Goal: Browse casually

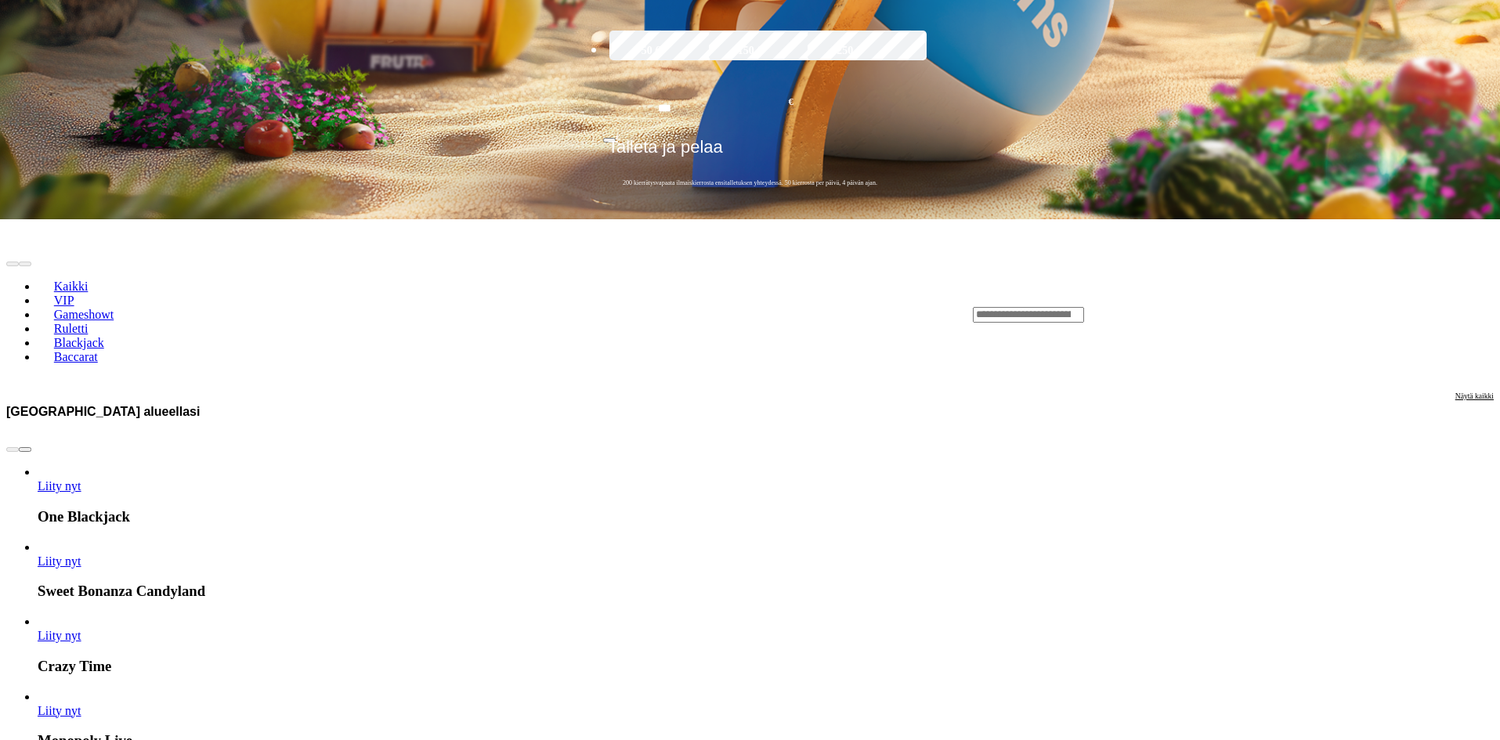
scroll to position [470, 0]
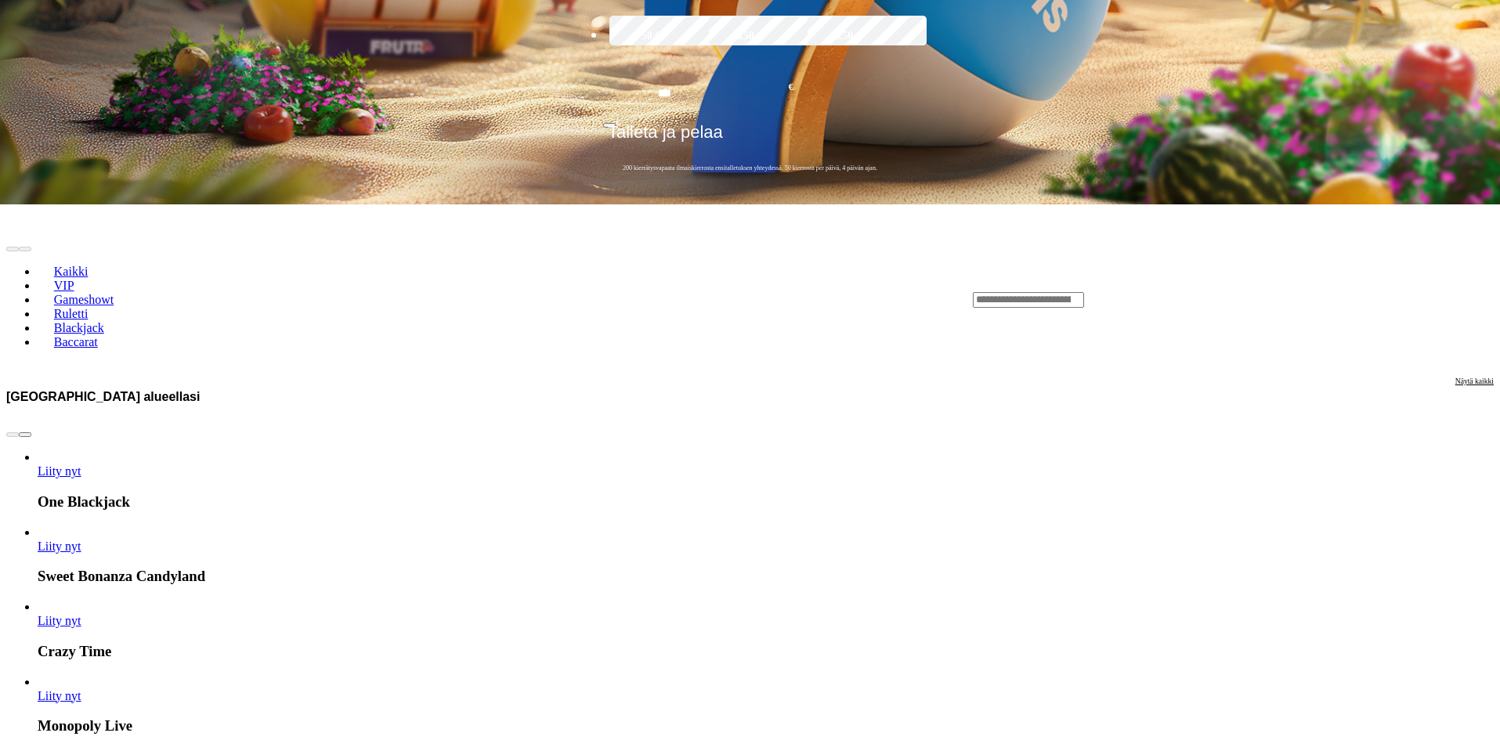
click at [25, 435] on span "chevron-right icon" at bounding box center [25, 435] width 0 height 0
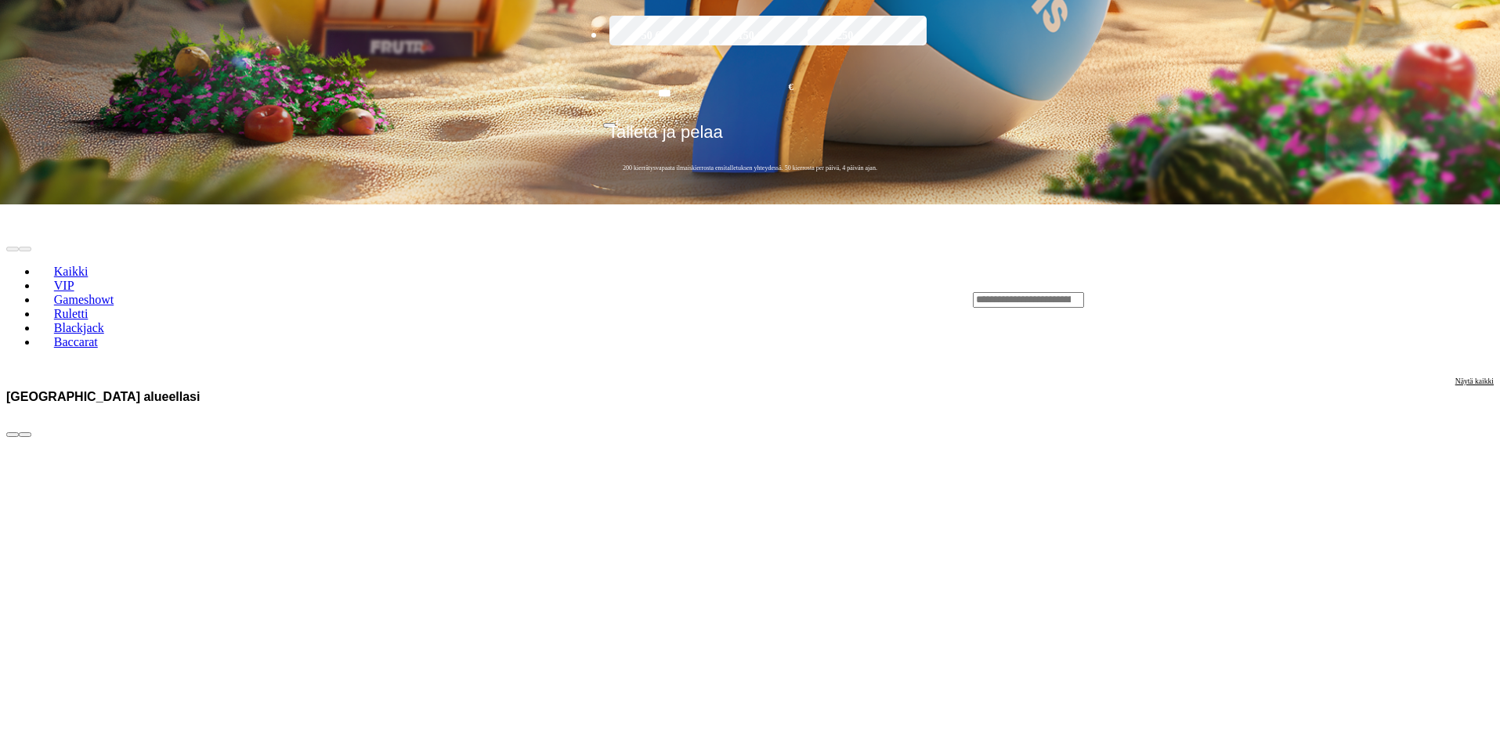
click at [25, 435] on span "chevron-right icon" at bounding box center [25, 435] width 0 height 0
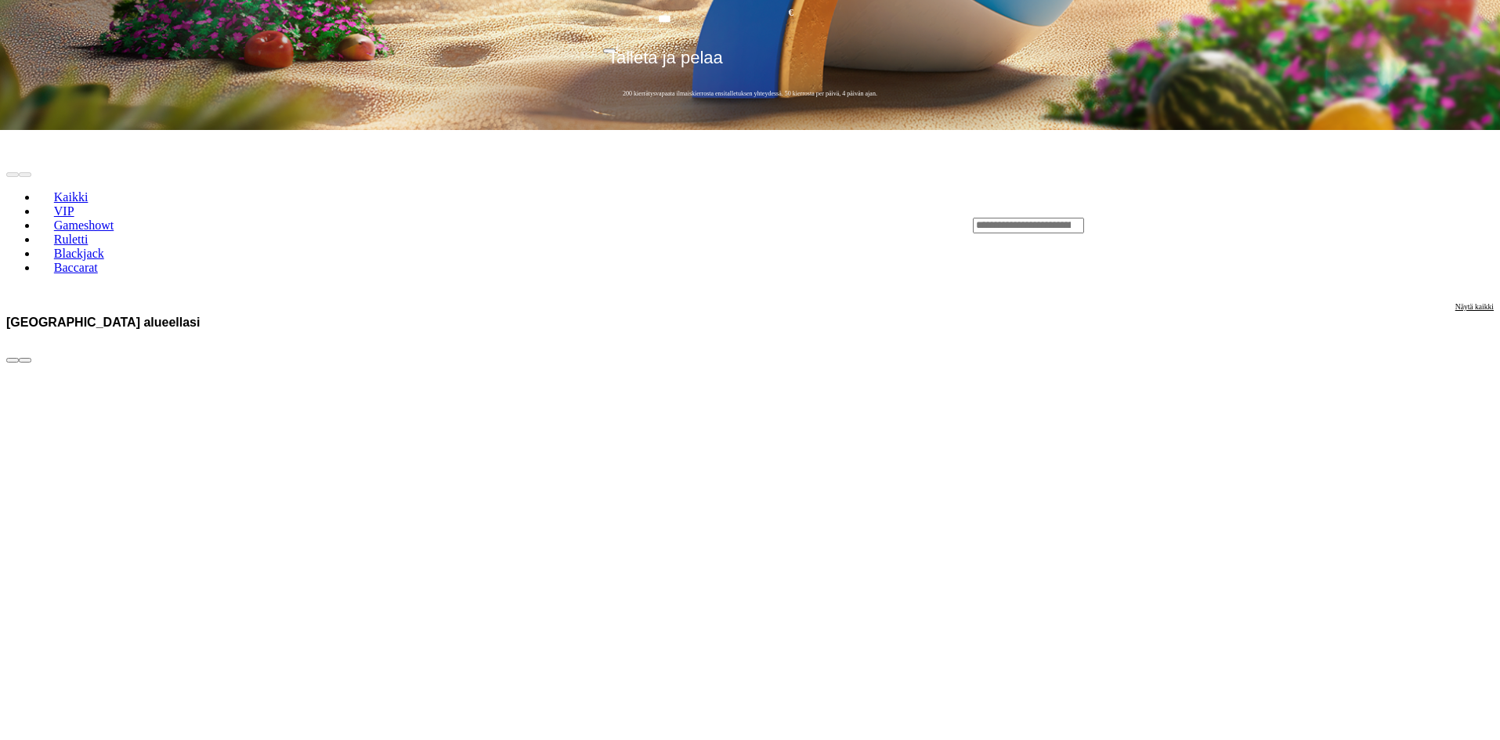
scroll to position [548, 0]
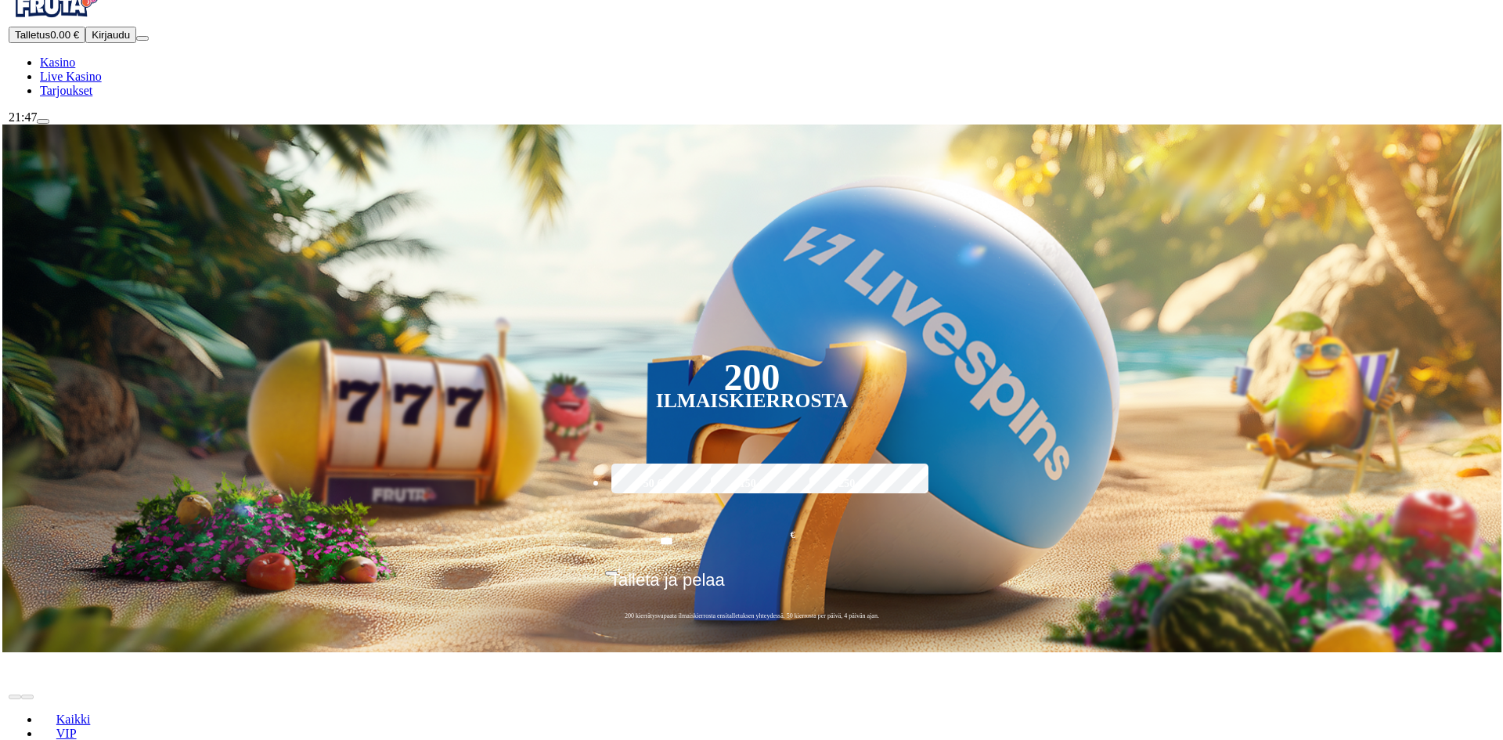
scroll to position [0, 0]
